Goal: Find specific page/section: Find specific page/section

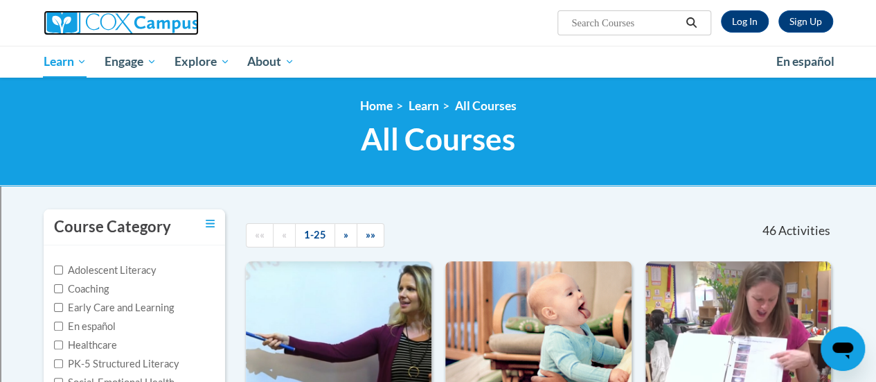
click at [141, 18] on img at bounding box center [121, 22] width 155 height 25
